Goal: Transaction & Acquisition: Purchase product/service

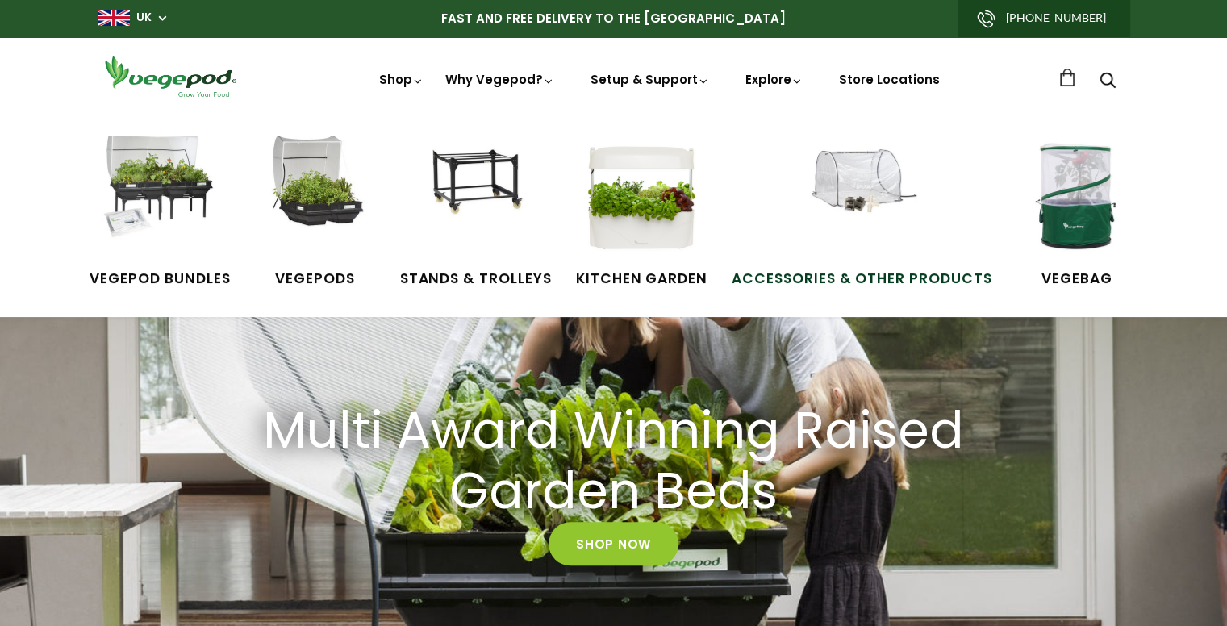
click at [896, 198] on img at bounding box center [861, 196] width 121 height 121
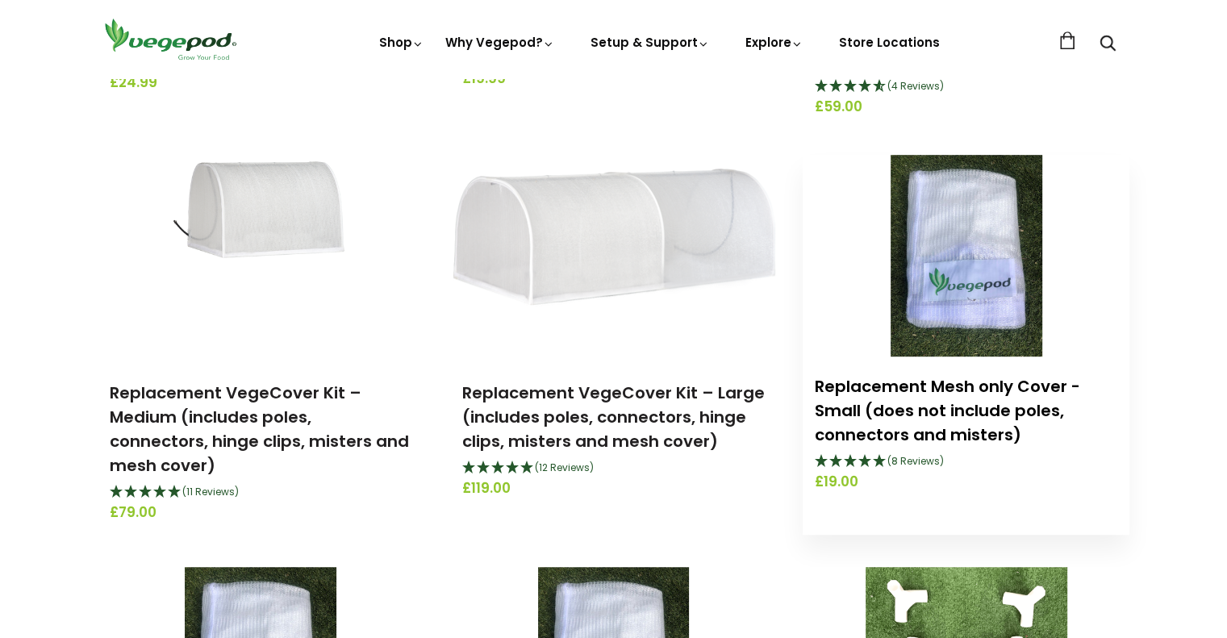
scroll to position [1049, 0]
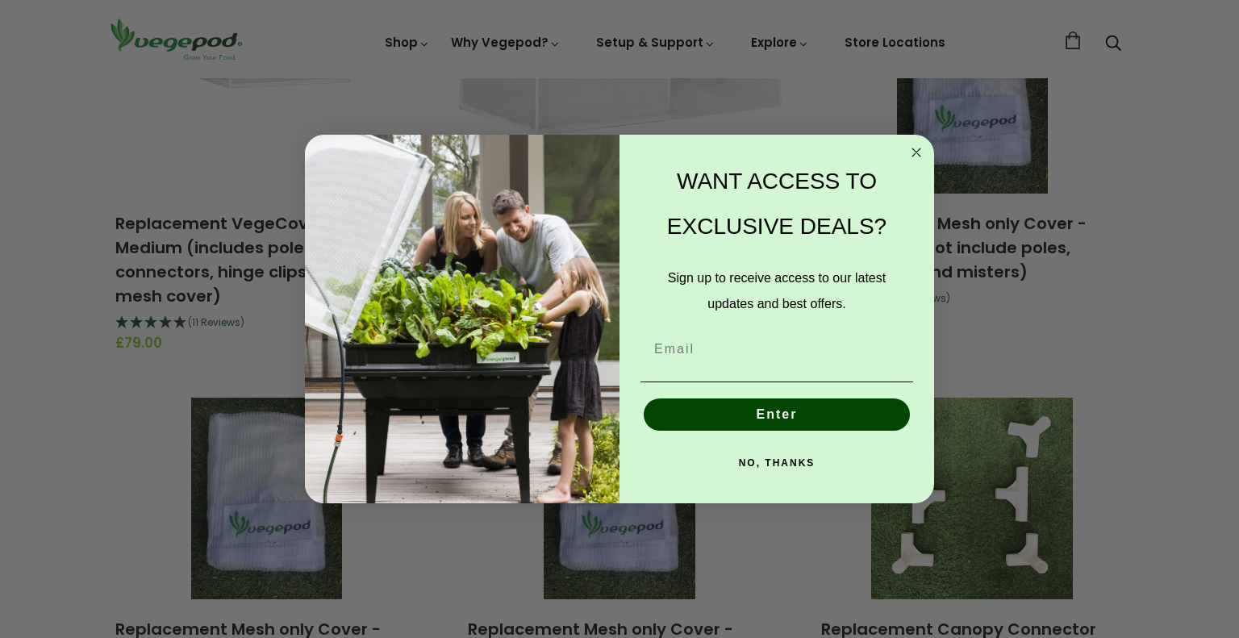
click at [912, 149] on circle "Close dialog" at bounding box center [917, 153] width 19 height 19
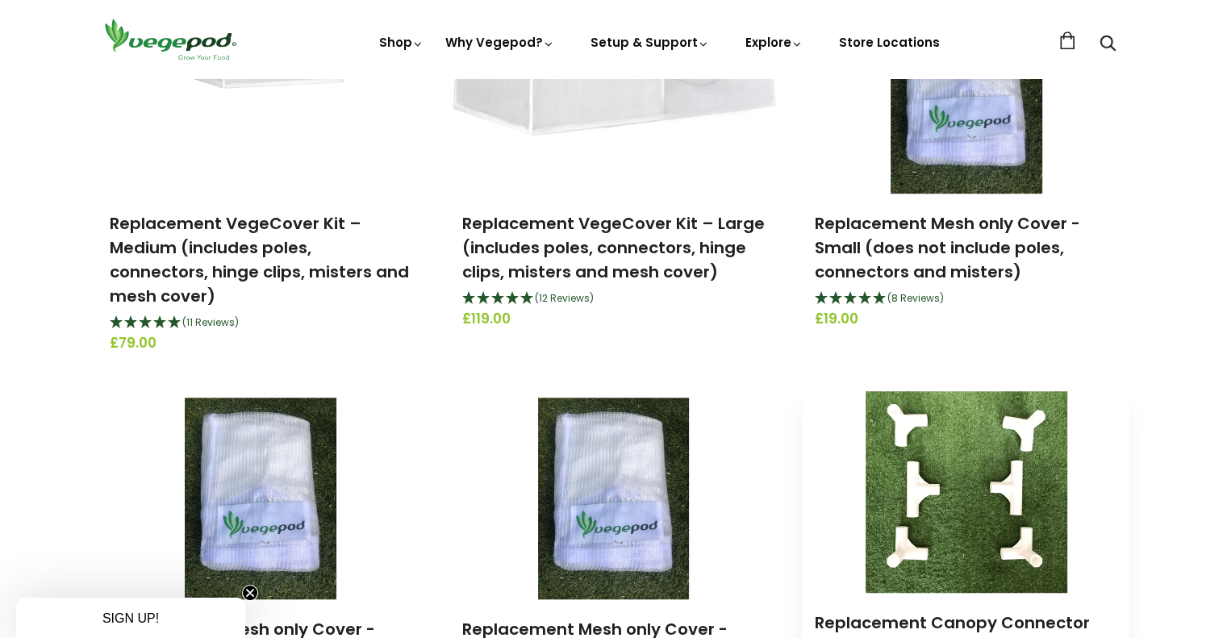
click at [997, 507] on img at bounding box center [967, 492] width 202 height 202
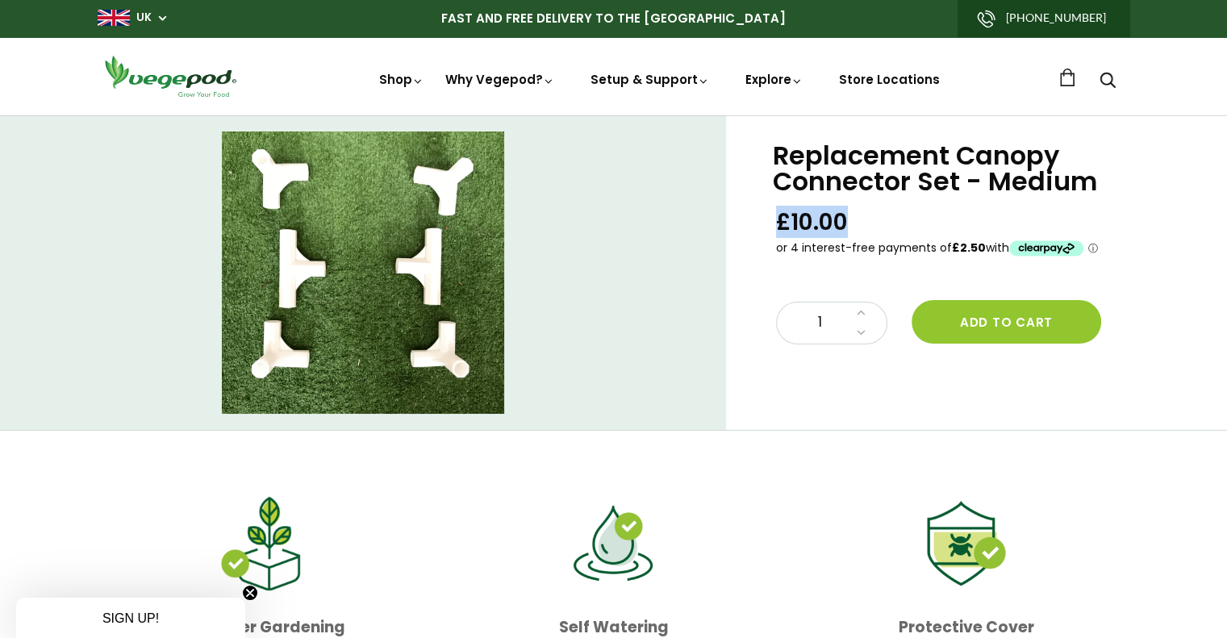
drag, startPoint x: 846, startPoint y: 222, endPoint x: 777, endPoint y: 221, distance: 69.4
click at [777, 221] on span "£10.00" at bounding box center [812, 222] width 72 height 30
copy span "£10.00"
